Goal: Information Seeking & Learning: Learn about a topic

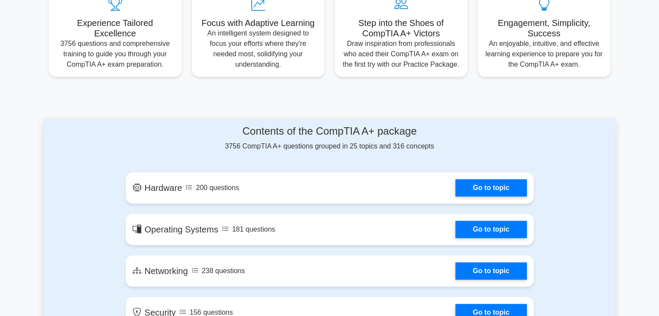
scroll to position [303, 0]
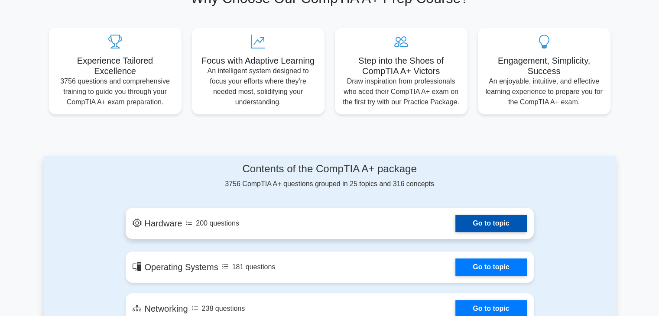
drag, startPoint x: 513, startPoint y: 229, endPoint x: 506, endPoint y: 224, distance: 8.4
click at [513, 228] on link "Go to topic" at bounding box center [490, 223] width 71 height 17
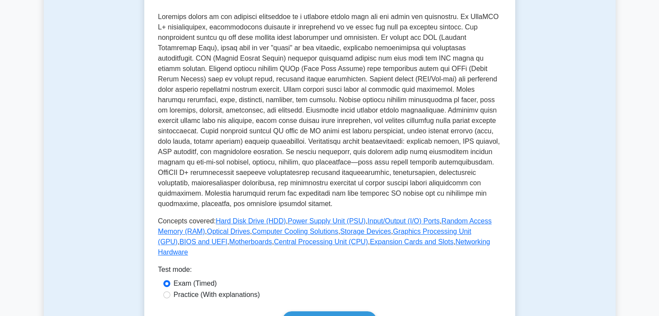
scroll to position [303, 0]
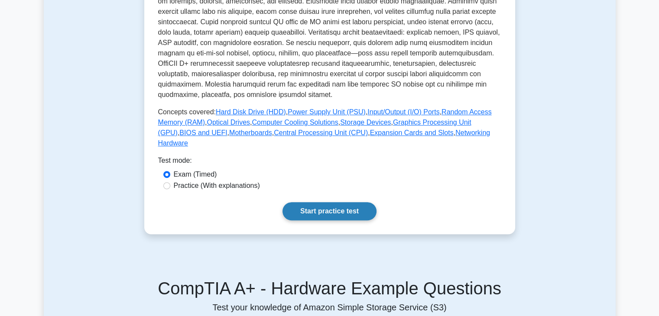
click at [325, 204] on link "Start practice test" at bounding box center [329, 211] width 94 height 18
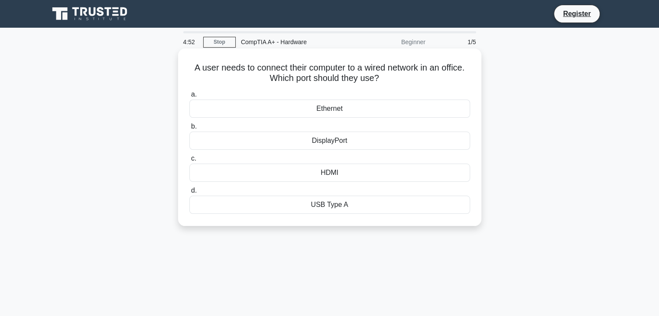
click at [328, 108] on div "Ethernet" at bounding box center [329, 109] width 281 height 18
click at [189, 97] on input "a. Ethernet" at bounding box center [189, 95] width 0 height 6
click at [327, 173] on div "PS/2 port" at bounding box center [329, 173] width 281 height 18
click at [189, 162] on input "c. PS/2 port" at bounding box center [189, 159] width 0 height 6
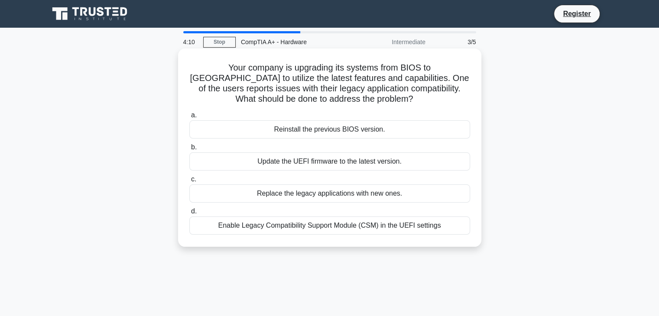
click at [309, 225] on div "Enable Legacy Compatibility Support Module (CSM) in the UEFI settings" at bounding box center [329, 226] width 281 height 18
click at [189, 214] on input "d. Enable Legacy Compatibility Support Module (CSM) in the UEFI settings" at bounding box center [189, 212] width 0 height 6
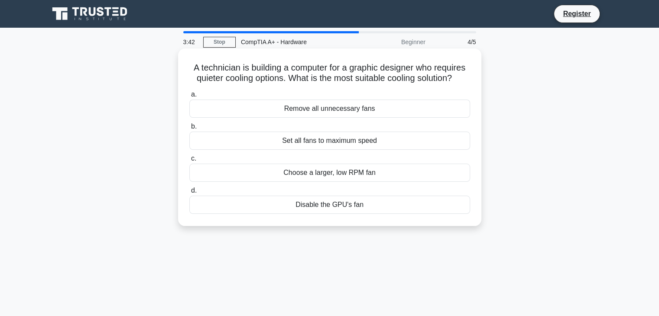
click at [273, 170] on div "Choose a larger, low RPM fan" at bounding box center [329, 173] width 281 height 18
click at [189, 162] on input "c. Choose a larger, low RPM fan" at bounding box center [189, 159] width 0 height 6
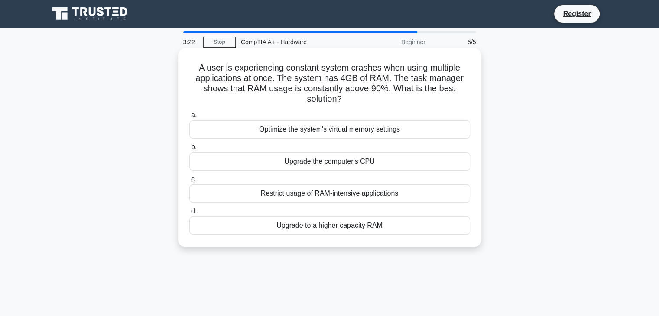
click at [337, 160] on div "Upgrade the computer's CPU" at bounding box center [329, 161] width 281 height 18
click at [189, 150] on input "b. Upgrade the computer's CPU" at bounding box center [189, 148] width 0 height 6
